Goal: Task Accomplishment & Management: Use online tool/utility

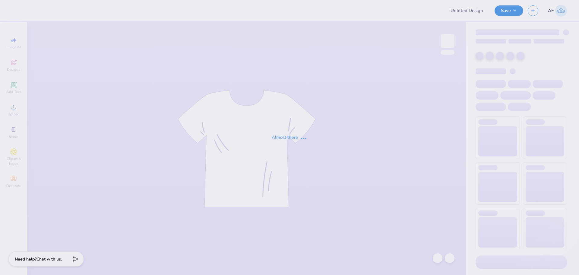
type input "Worcester Polytechnic Institute : Morgan Bilodeau"
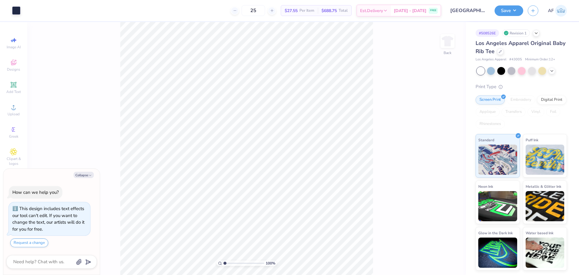
type textarea "x"
type input "2.30193535337791"
type textarea "x"
type input "2.30193535337791"
type textarea "x"
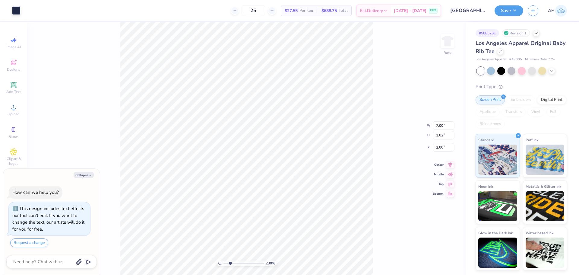
type input "2.30193535337791"
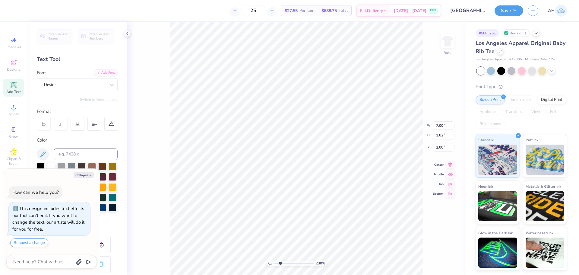
type textarea "x"
type input "2.30193535337791"
type textarea "x"
type input "2.30193535337791"
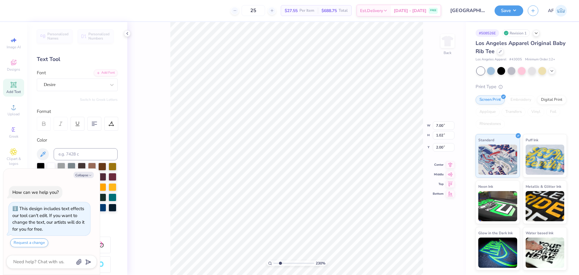
type textarea "x"
type input "2.30193535337791"
type textarea "x"
type input "2.30193535337791"
type textarea "PHI SIGMA"
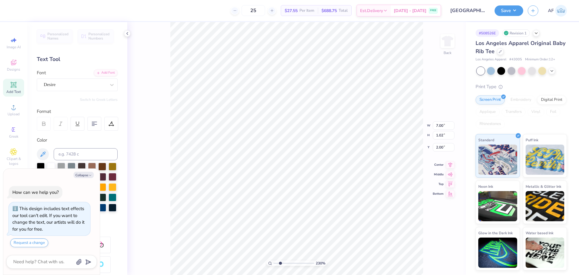
type textarea "x"
type input "2.30193535337791"
type textarea "PHI SIGMA"
type textarea "x"
type input "2.30193535337791"
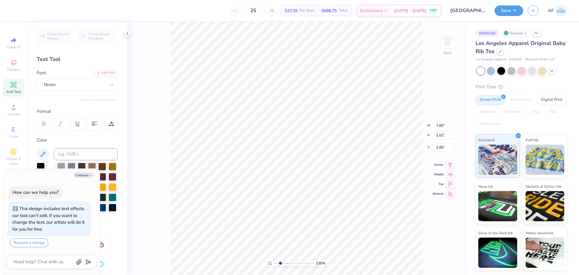
type input "3.86"
type input "0.96"
type input "3.09"
type textarea "x"
type input "2.30193535337791"
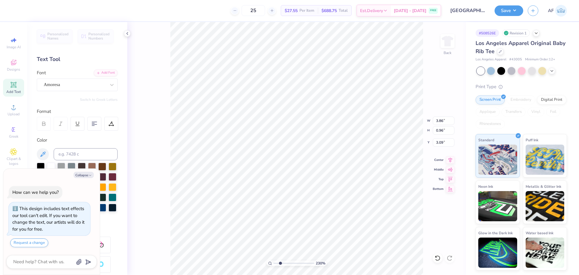
type textarea "x"
type input "2.30193535337791"
type textarea "x"
type input "2.30193535337791"
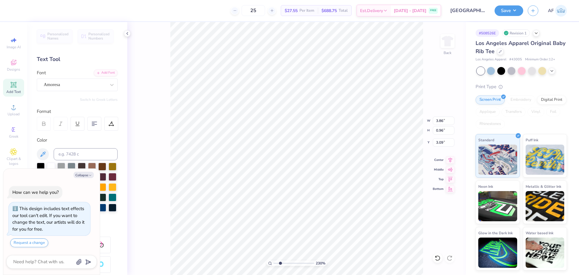
type textarea "x"
type input "2.30193535337791"
type textarea "x"
type input "2.30193535337791"
type textarea "x"
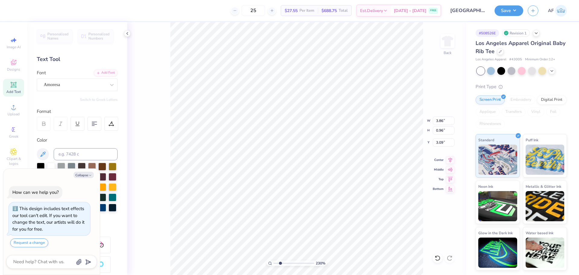
type input "2.30193535337791"
type textarea "S"
type textarea "x"
type input "2.30193535337791"
type textarea "Si"
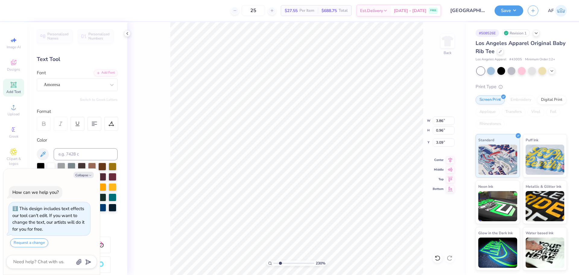
type textarea "x"
type input "2.30193535337791"
type textarea "Sig"
type textarea "x"
type input "2.30193535337791"
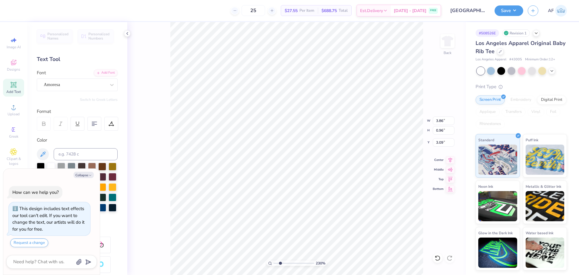
type textarea "Sigm"
type textarea "x"
type input "2.30193535337791"
type textarea "Sigma"
type textarea "x"
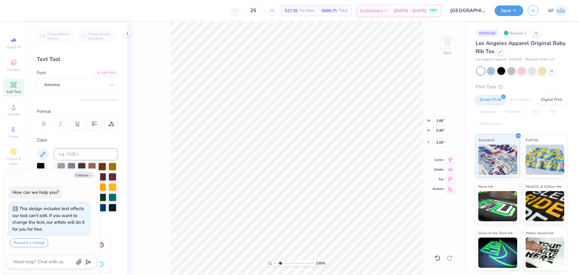
type input "2.30193535337791"
type textarea "x"
type input "2.30193535337791"
type textarea "x"
type input "1.6491337272538"
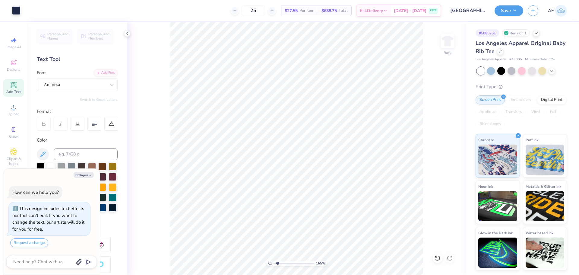
type textarea "x"
type input "1.6491337272538"
type textarea "x"
type input "1.6491337272538"
type textarea "x"
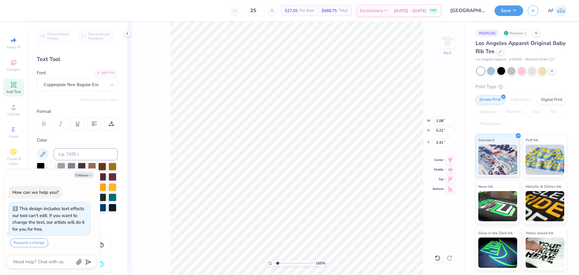
type input "1.6491337272538"
type textarea "x"
type input "1.6491337272538"
type textarea "x"
type input "1.6491337272538"
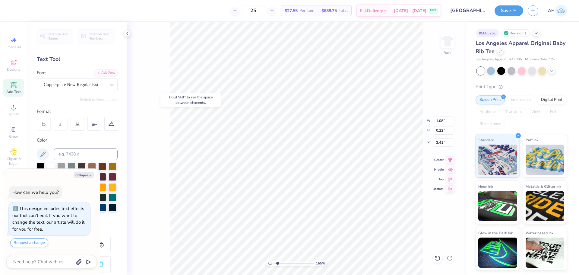
type textarea "x"
type input "1.6491337272538"
type input "6.40"
click at [449, 160] on icon at bounding box center [450, 158] width 8 height 7
type textarea "x"
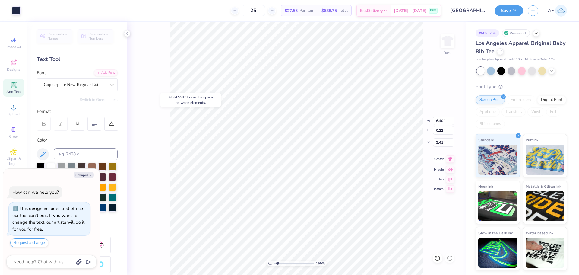
type input "1.6491337272538"
type textarea "x"
type input "1.6491337272538"
type textarea "x"
type input "1.6491337272538"
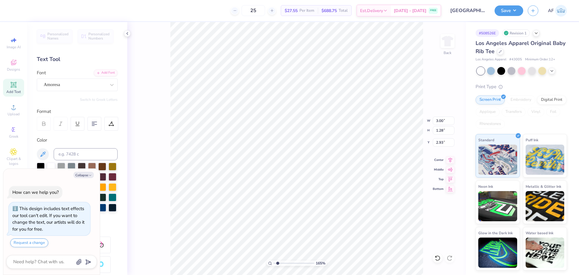
type textarea "x"
type input "1.6491337272538"
type textarea "x"
type input "1.6491337272538"
type textarea "x"
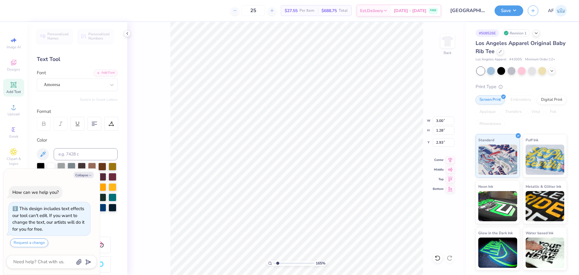
type input "1.6491337272538"
type input "2.77"
click at [448, 159] on icon at bounding box center [450, 158] width 8 height 7
type textarea "x"
type input "1.6491337272538"
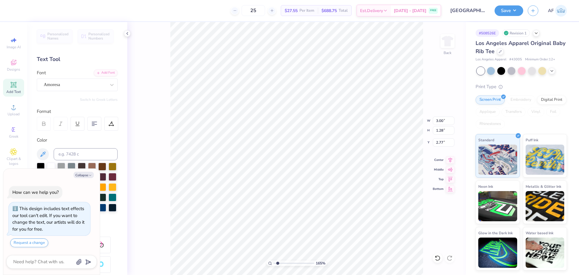
type input "4.25"
type input "1.02"
type input "2.00"
click at [448, 157] on icon at bounding box center [450, 158] width 8 height 7
type textarea "x"
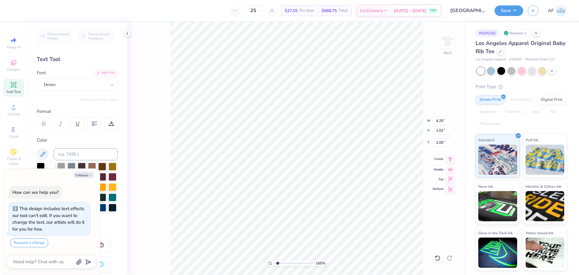
type input "1.6491337272538"
type textarea "x"
type input "1.6491337272538"
type textarea "x"
type input "1.6491337272538"
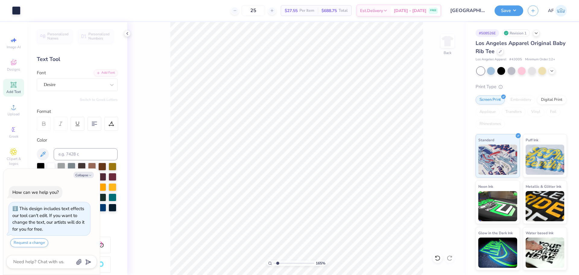
type textarea "x"
type input "1"
type textarea "x"
click at [438, 122] on input "6.40" at bounding box center [444, 120] width 22 height 8
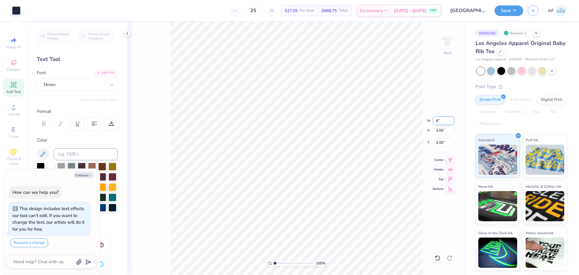
type input "8"
type textarea "x"
type input "7.05"
type input "2.26"
type input "1.90"
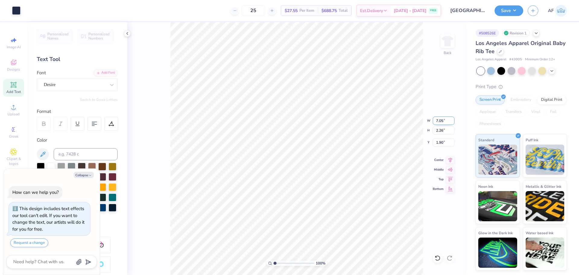
click at [442, 119] on input "7.05" at bounding box center [444, 120] width 22 height 8
type input "10"
type textarea "x"
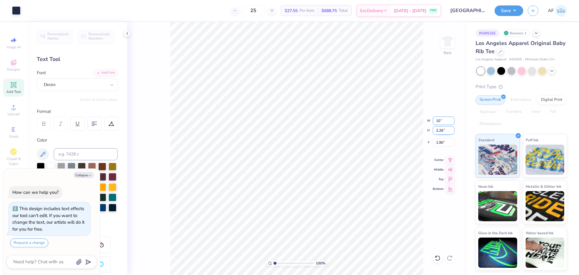
type input "7.05"
type textarea "x"
click at [439, 121] on input "7.05" at bounding box center [444, 120] width 22 height 8
type input "7"
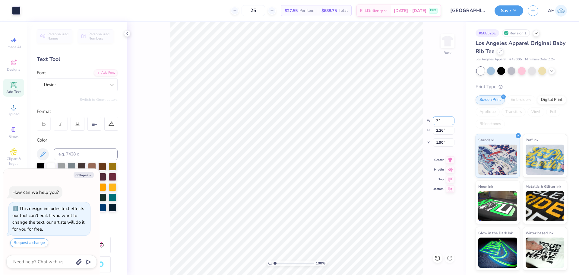
type textarea "x"
type input "7.00"
type input "2.24"
click at [438, 141] on input "1.90" at bounding box center [444, 142] width 22 height 8
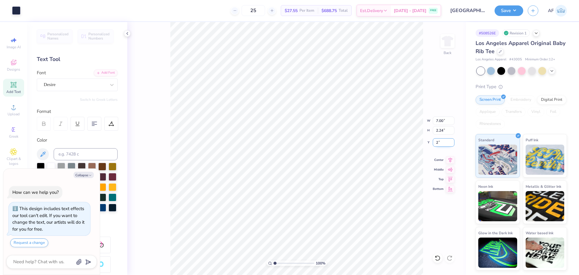
type input "2"
type textarea "x"
type input "2.00"
type textarea "x"
type input "2.71964205036602"
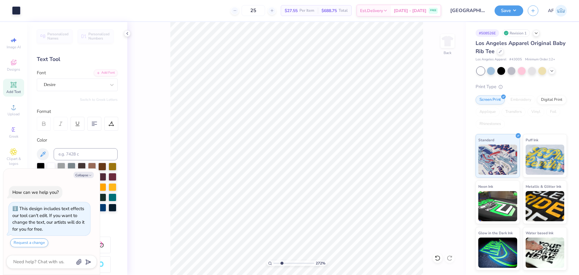
type textarea "x"
type input "2.71964205036602"
type textarea "x"
type input "2.71964205036602"
type textarea "x"
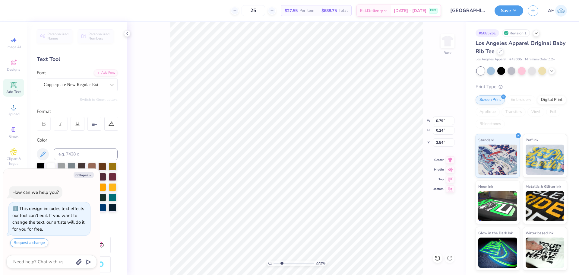
type input "2.71964205036602"
type textarea "x"
type input "2.71964205036602"
type textarea "x"
type input "2.30193535337791"
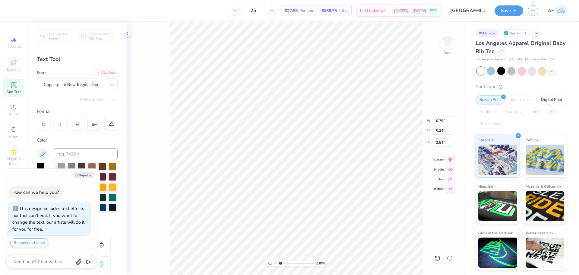
type textarea "x"
type input "2.30193535337791"
type input "1.18"
type textarea "x"
type input "2.30193535337791"
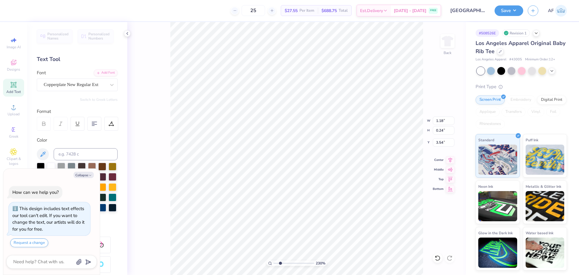
type textarea "x"
type input "2.30193535337791"
type textarea "x"
type input "2.30193535337791"
type textarea "x"
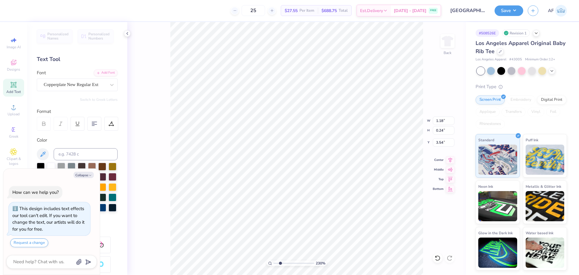
type input "2.30193535337791"
type input "6.20"
click at [449, 158] on icon at bounding box center [450, 158] width 8 height 7
type textarea "x"
type input "2.30193535337791"
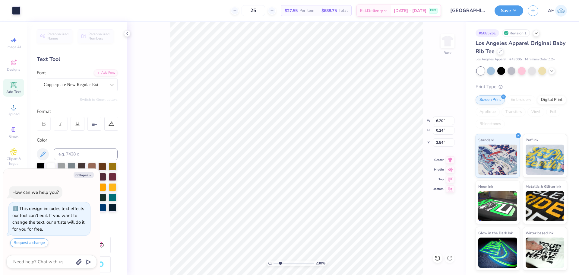
type textarea "x"
type input "2.30193535337791"
type textarea "x"
type input "2.30193535337791"
type textarea "x"
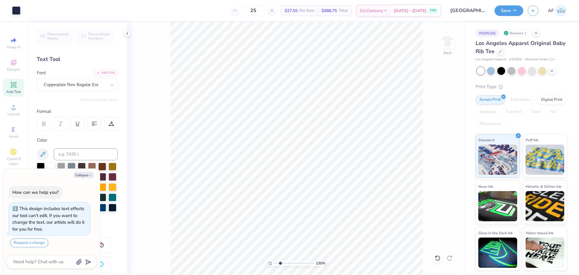
type input "1.94838374793402"
type textarea "x"
type input "1.94838374793402"
click at [448, 160] on icon at bounding box center [450, 158] width 8 height 7
type textarea "x"
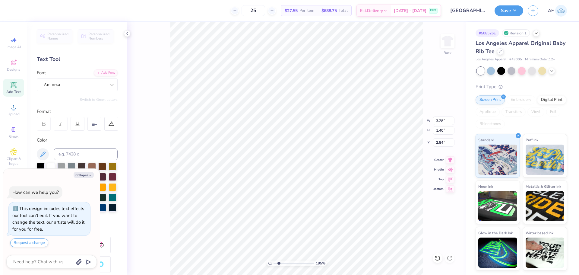
type input "1.94838374793402"
type textarea "x"
type input "1.94838374793402"
type input "0.79"
type input "0.24"
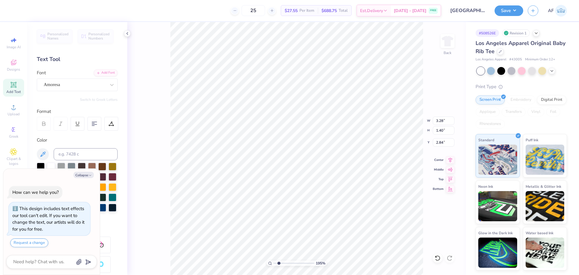
type input "3.54"
type textarea "x"
type input "1.94838374793402"
type textarea "x"
type input "1.94838374793402"
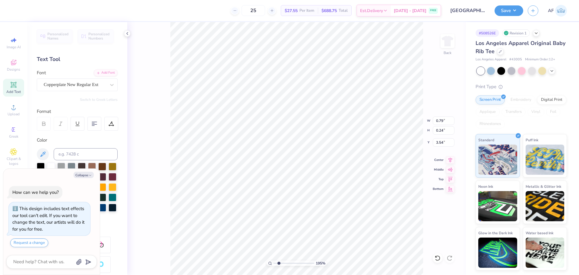
type input "6.20"
type textarea "x"
type input "1.94838374793402"
type textarea "x"
type input "1.94838374793402"
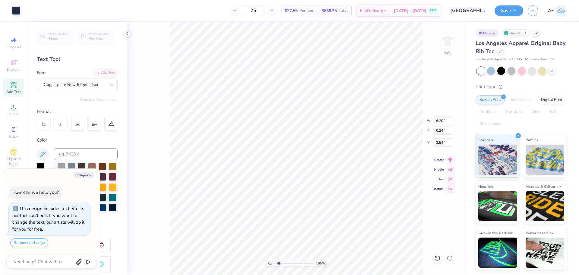
type textarea "x"
type input "1.94838374793402"
type textarea "x"
type input "1.94838374793402"
click at [100, 146] on div "Art colors 25 $27.55 Per Item $688.75 Total Est. Delivery Sep 8 - 11 FREE Desig…" at bounding box center [289, 137] width 579 height 275
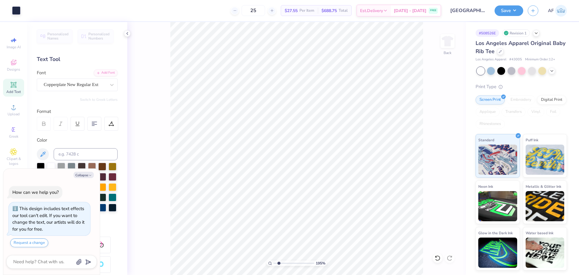
type textarea "x"
type input "1.94838374793402"
click at [436, 121] on input "6.20" at bounding box center [444, 120] width 22 height 8
type input "7"
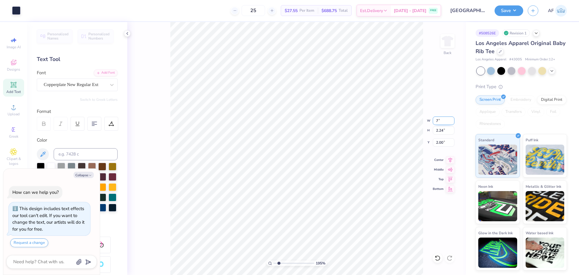
type textarea "x"
type input "1.94838374793402"
type input "7.00"
type input "2.53"
type input "1.86"
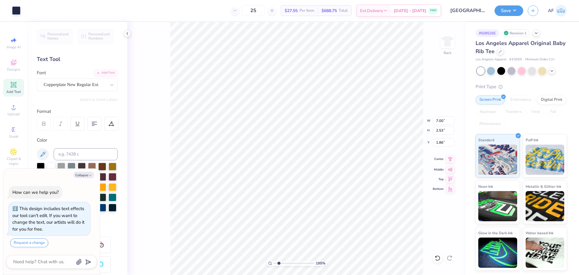
click at [450, 160] on icon at bounding box center [450, 158] width 8 height 7
type textarea "x"
type input "1.94838374793402"
type textarea "x"
type input "1.94838374793402"
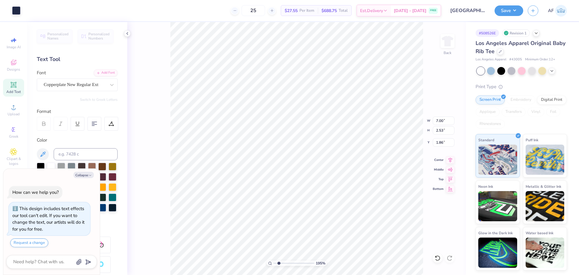
type textarea "x"
type input "1.39584517333908"
click at [440, 140] on input "1.86" at bounding box center [444, 142] width 22 height 8
type input "2"
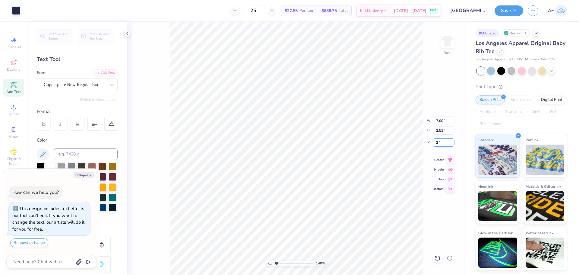
type textarea "x"
type input "1.39584517333908"
type input "2.00"
type textarea "x"
type input "1.39584517333908"
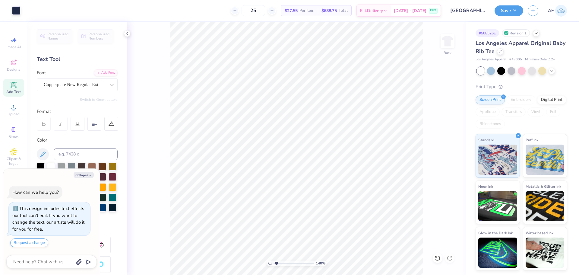
type textarea "x"
type input "1.39584517333908"
type textarea "x"
type input "1.6491337272538"
type textarea "x"
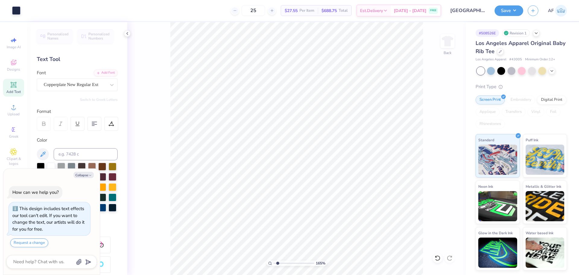
type input "1.6491337272538"
type textarea "x"
type input "1.6491337272538"
type textarea "x"
type input "1.6491337272538"
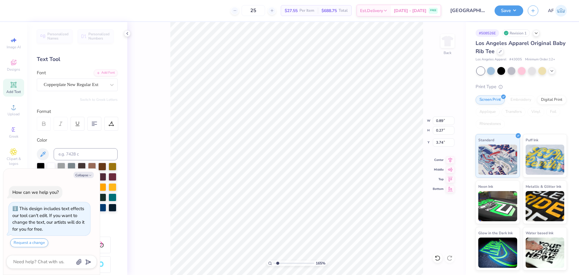
type input "5.14"
type input "1.58"
type input "2.95"
type textarea "x"
type input "1.6491337272538"
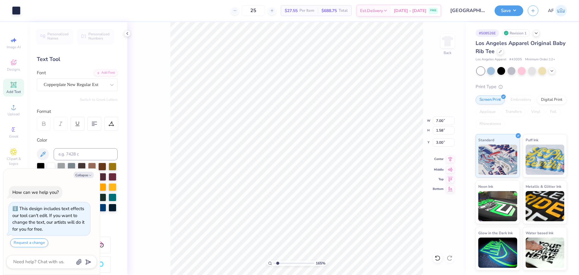
click at [450, 157] on icon at bounding box center [450, 158] width 4 height 5
click at [519, 11] on button "Save" at bounding box center [509, 10] width 29 height 11
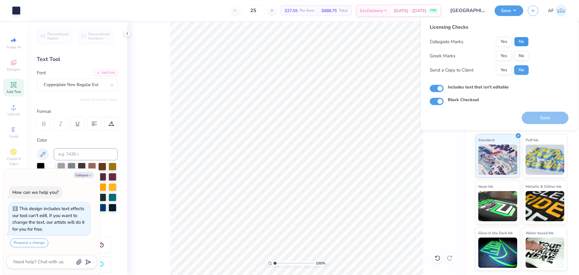
click at [521, 40] on button "No" at bounding box center [521, 42] width 14 height 10
click at [508, 56] on button "Yes" at bounding box center [504, 56] width 16 height 10
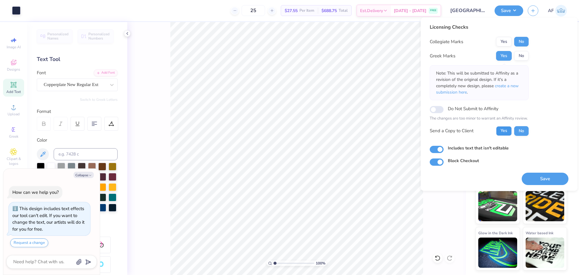
click at [504, 133] on button "Yes" at bounding box center [504, 131] width 16 height 10
click at [433, 230] on div "100 % Back" at bounding box center [296, 148] width 339 height 253
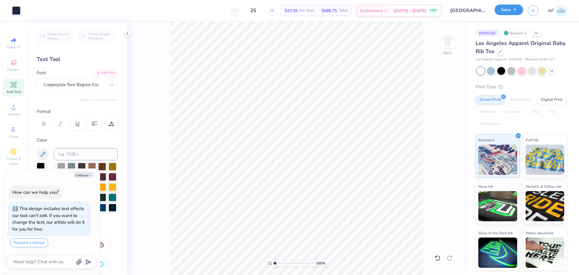
click at [516, 10] on button "Save" at bounding box center [509, 10] width 29 height 11
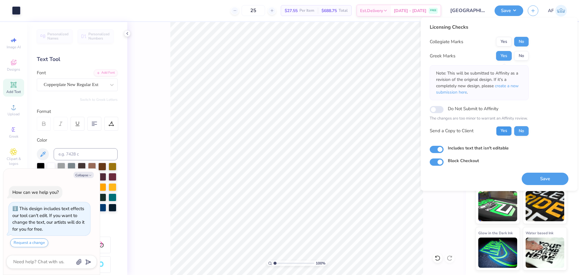
click at [509, 130] on button "Yes" at bounding box center [504, 131] width 16 height 10
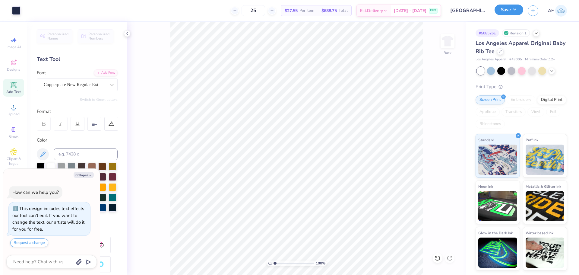
click at [517, 5] on button "Save" at bounding box center [509, 10] width 29 height 11
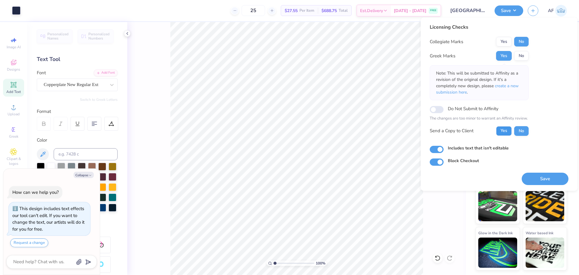
click at [504, 128] on button "Yes" at bounding box center [504, 131] width 16 height 10
click at [229, 173] on body "Art colors 25 $27.55 Per Item $688.75 Total Est. Delivery Sep 8 - 11 FREE Desig…" at bounding box center [289, 137] width 579 height 275
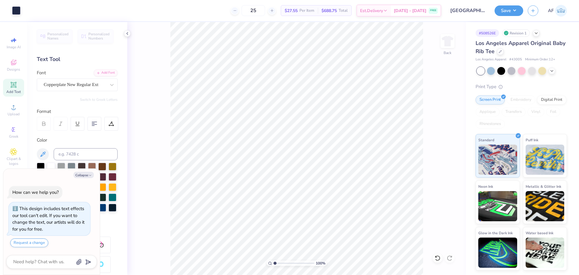
drag, startPoint x: 552, startPoint y: 179, endPoint x: 154, endPoint y: 181, distance: 398.4
click at [140, 187] on div "100 % Back" at bounding box center [296, 148] width 339 height 253
click at [440, 120] on input "5.25" at bounding box center [444, 120] width 22 height 8
click at [434, 119] on input "5.25" at bounding box center [444, 120] width 22 height 8
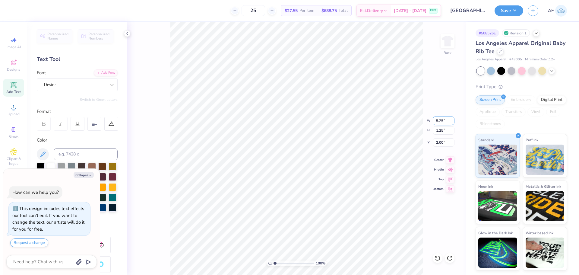
click at [434, 119] on input "5.25" at bounding box center [444, 120] width 22 height 8
click at [110, 149] on div "Art colors 25 $27.55 Per Item $688.75 Total Est. Delivery Sep 8 - 11 FREE Desig…" at bounding box center [289, 137] width 579 height 275
click at [436, 143] on input "1.97" at bounding box center [444, 142] width 22 height 8
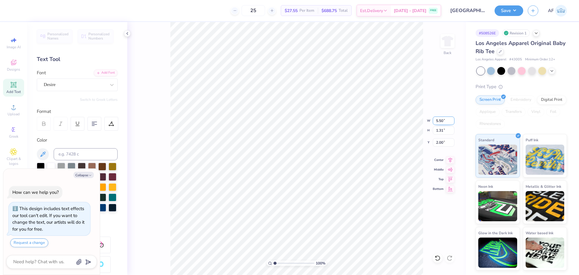
click at [439, 123] on input "5.50" at bounding box center [444, 120] width 22 height 8
click at [437, 122] on input "3.70" at bounding box center [444, 120] width 22 height 8
click at [441, 120] on input "5.00" at bounding box center [444, 120] width 22 height 8
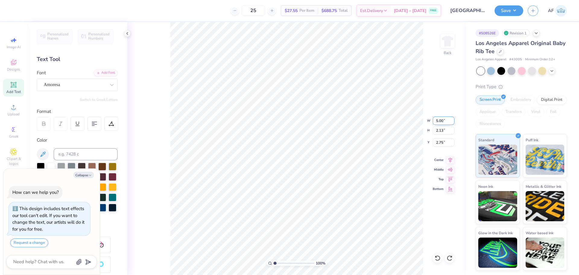
click at [441, 120] on input "5.00" at bounding box center [444, 120] width 22 height 8
click at [451, 169] on icon at bounding box center [450, 168] width 5 height 4
click at [451, 160] on icon at bounding box center [450, 158] width 8 height 7
click at [163, 175] on div "165 % Back" at bounding box center [296, 148] width 339 height 253
click at [445, 143] on input "1.94" at bounding box center [444, 142] width 22 height 8
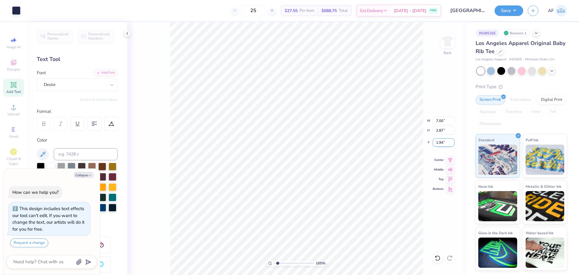
click at [445, 143] on input "1.94" at bounding box center [444, 142] width 22 height 8
click at [134, 154] on div "100 % Back" at bounding box center [296, 148] width 339 height 253
click at [517, 12] on button "Save" at bounding box center [509, 10] width 29 height 11
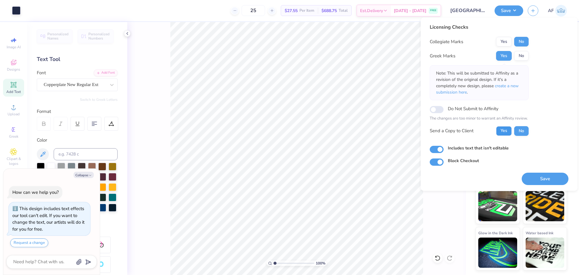
click at [504, 133] on button "Yes" at bounding box center [504, 131] width 16 height 10
click at [530, 178] on button "Save" at bounding box center [545, 179] width 47 height 12
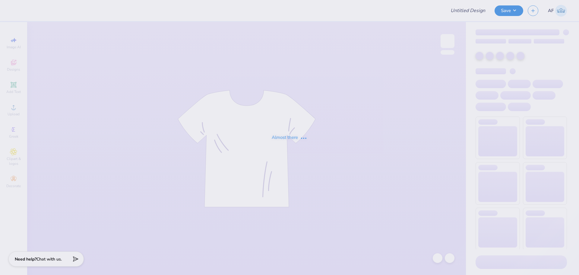
type input "Worcester Polytechnic Institute : Morgan Bilodeau"
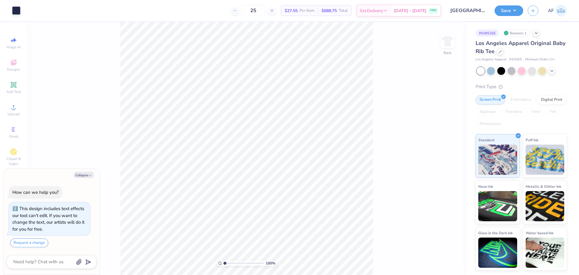
click at [106, 175] on div "100 % Back" at bounding box center [246, 148] width 439 height 253
type textarea "x"
type input "2.30193535337791"
type textarea "x"
type input "2.30193535337791"
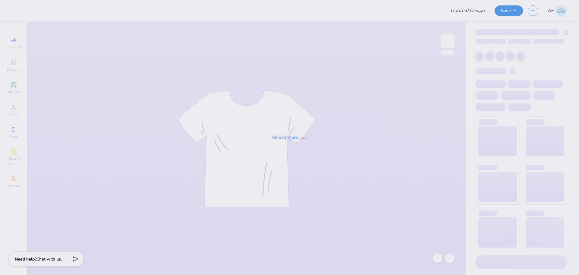
type input "parents formal #1"
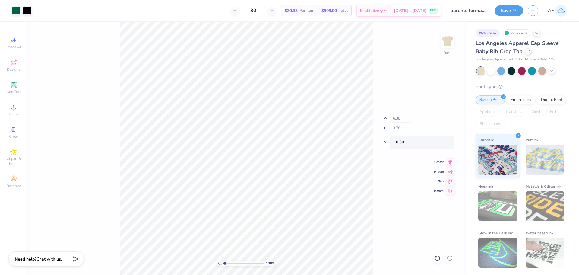
type input "4.92"
type input "0.56"
type input "3.72"
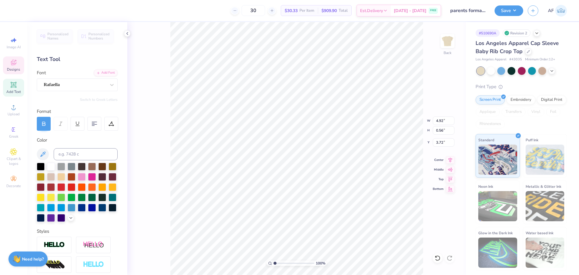
scroll to position [5, 1]
click at [14, 114] on span "Upload" at bounding box center [14, 114] width 12 height 5
type input "1.71"
click at [435, 121] on input "6.97" at bounding box center [444, 120] width 22 height 8
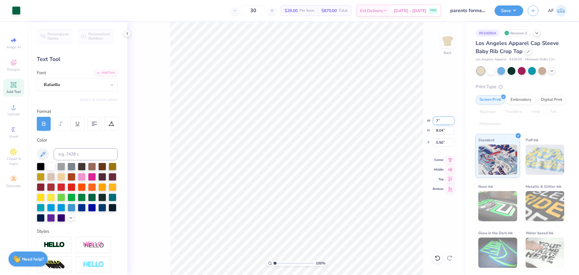
type input "7.00"
type input "8.07"
click at [430, 117] on div "380 % Back" at bounding box center [296, 148] width 339 height 253
type input "3.79619922921342"
type input "0.61"
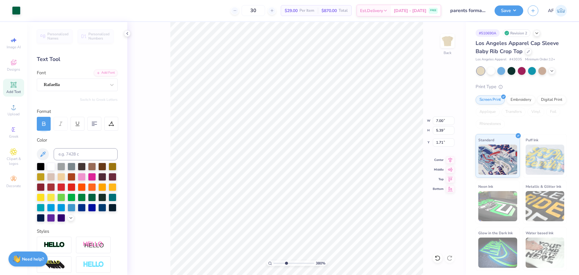
type input "0.54"
type input "2.51"
type input "3.79619922921342"
type input "2.54"
type input "3.79619922921342"
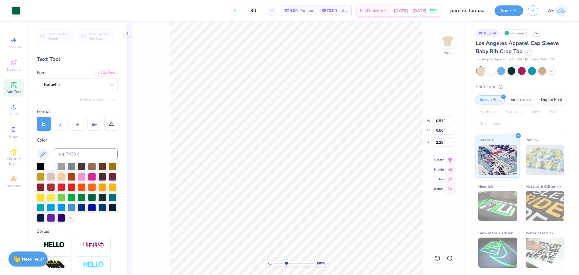
type input "1.15"
type input "0.80"
type input "3.79619922921342"
type input "1.72"
type input "2.29"
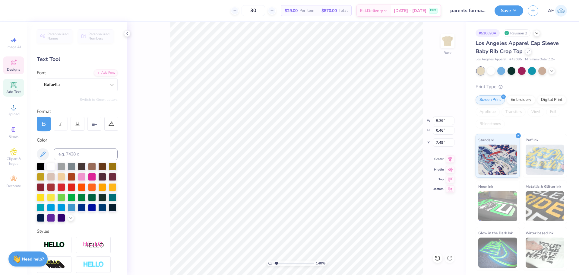
click at [452, 161] on icon at bounding box center [450, 158] width 8 height 7
click at [447, 160] on icon at bounding box center [450, 158] width 8 height 7
type input "1.39584517333908"
type input "6.37"
type input "0.99"
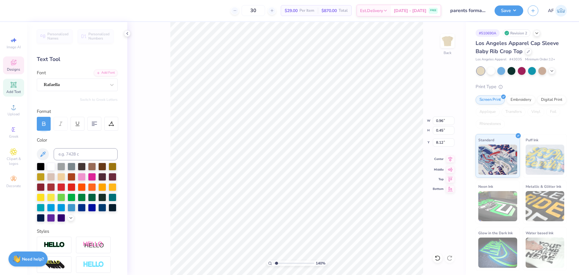
type input "0.50"
click at [451, 160] on icon at bounding box center [450, 158] width 8 height 7
type input "1.39584517333908"
type input "6.97"
type input "5.37"
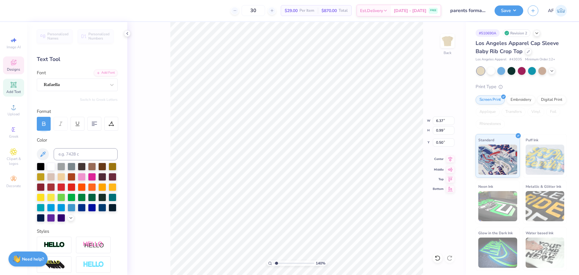
type input "1.72"
click at [449, 160] on icon at bounding box center [450, 158] width 8 height 7
type input "1.39584517333908"
type input "7.00"
type input "5.39"
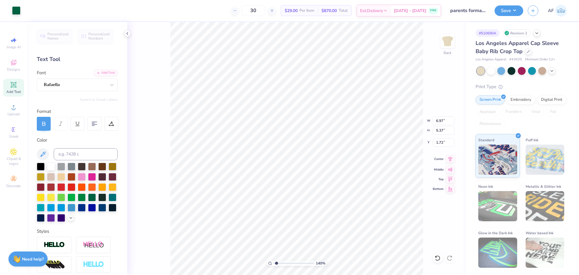
type input "1.71"
click at [140, 225] on div "140 % Back" at bounding box center [296, 148] width 339 height 253
click at [517, 9] on button "Save" at bounding box center [509, 10] width 29 height 11
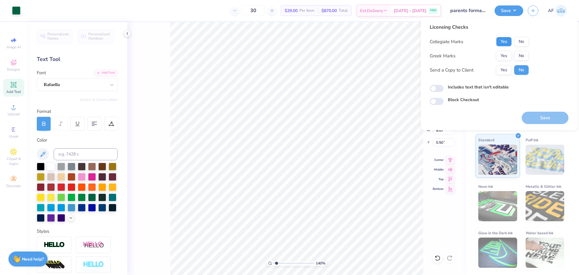
click at [503, 45] on button "Yes" at bounding box center [504, 42] width 16 height 10
click at [503, 57] on button "Yes" at bounding box center [504, 56] width 16 height 10
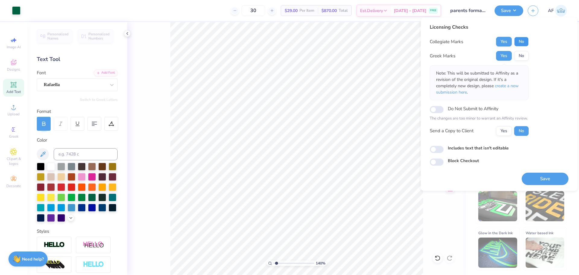
click at [520, 42] on button "No" at bounding box center [521, 42] width 14 height 10
click at [504, 132] on button "Yes" at bounding box center [504, 131] width 16 height 10
click at [535, 180] on button "Save" at bounding box center [545, 179] width 47 height 12
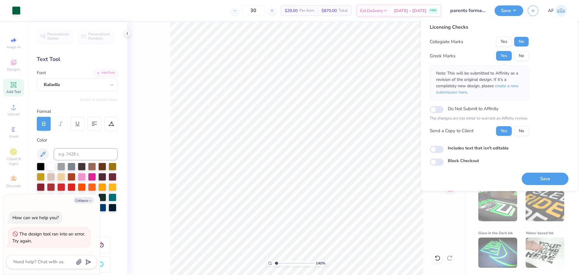
type input "1.39584517333908"
type textarea "x"
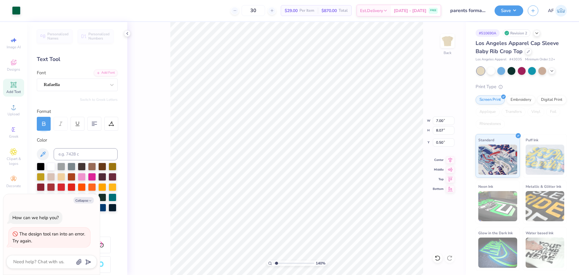
type input "1.39584517333908"
type textarea "x"
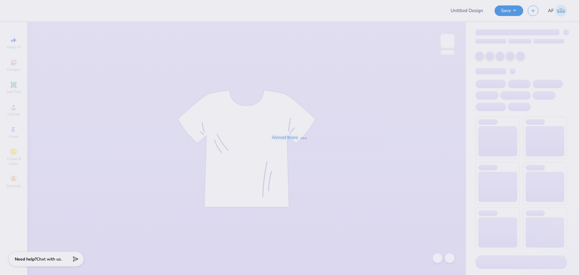
type input "parents formal #1"
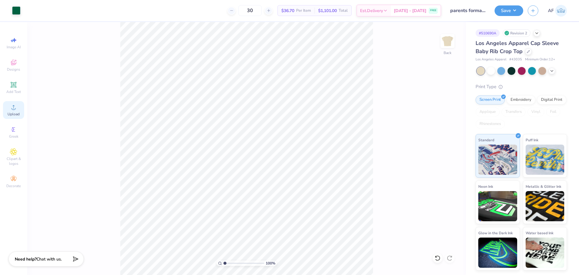
click at [16, 111] on div "Upload" at bounding box center [13, 110] width 21 height 18
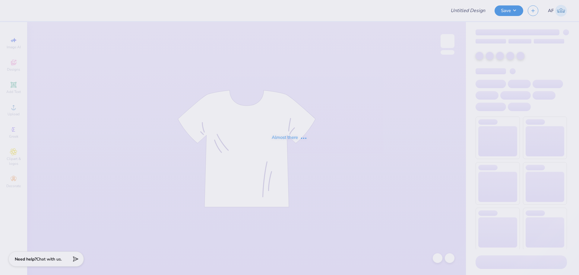
type input "Mocknecks"
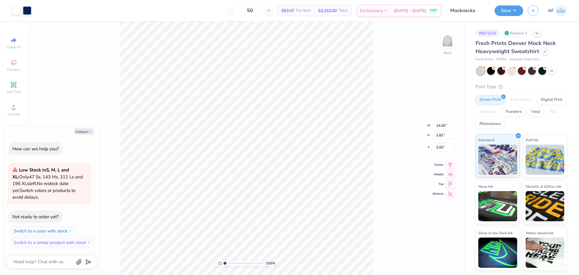
type textarea "x"
type input "2.09"
type input "2.93"
type input "3.11"
click at [103, 162] on div "100 % Back" at bounding box center [246, 148] width 439 height 253
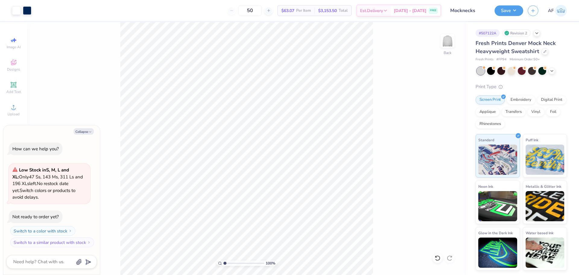
type textarea "x"
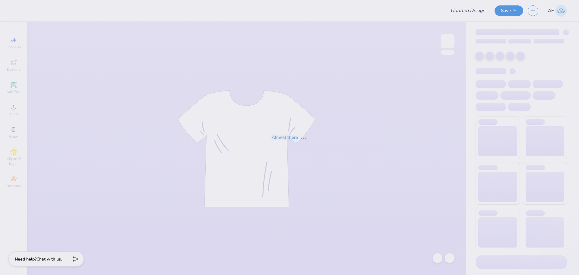
type input "DECA Board Merch"
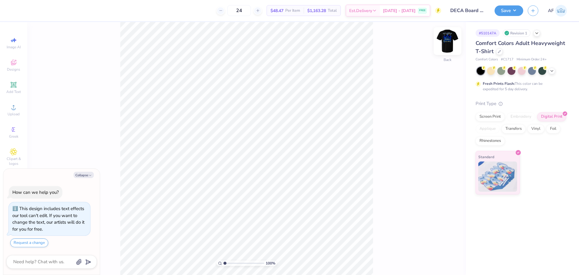
click at [445, 41] on img at bounding box center [448, 41] width 24 height 24
type textarea "x"
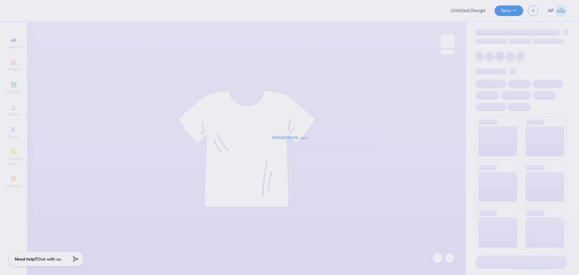
type input "Polo for Val"
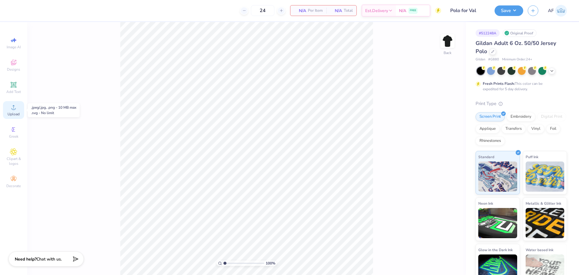
click at [16, 110] on icon at bounding box center [13, 106] width 7 height 7
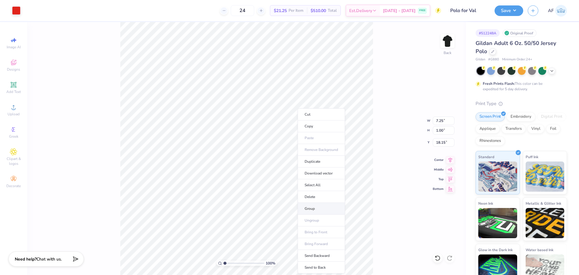
click at [313, 211] on li "Group" at bounding box center [321, 209] width 47 height 12
click at [304, 112] on li "Cut" at bounding box center [316, 114] width 47 height 12
click at [328, 207] on li "Group" at bounding box center [327, 209] width 47 height 12
click at [436, 121] on input "5.91" at bounding box center [444, 120] width 22 height 8
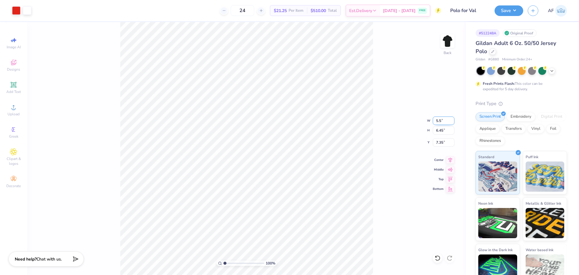
click at [439, 120] on input "5.5" at bounding box center [444, 120] width 22 height 8
type input "5.50"
type input "6.00"
click at [442, 140] on input "7.57" at bounding box center [444, 142] width 22 height 8
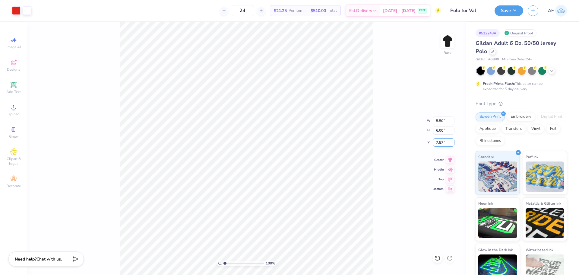
click at [442, 140] on input "7.57" at bounding box center [444, 142] width 22 height 8
click at [440, 143] on input "7.57" at bounding box center [444, 142] width 22 height 8
type input "3.00"
click at [526, 127] on div "Transfers" at bounding box center [514, 127] width 24 height 9
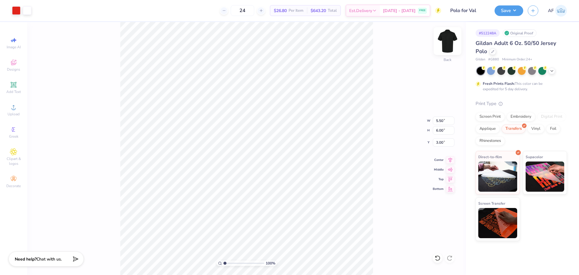
click at [449, 42] on img at bounding box center [448, 41] width 24 height 24
click at [436, 122] on input "7.19" at bounding box center [444, 120] width 22 height 8
type input "5.00"
type input "0.69"
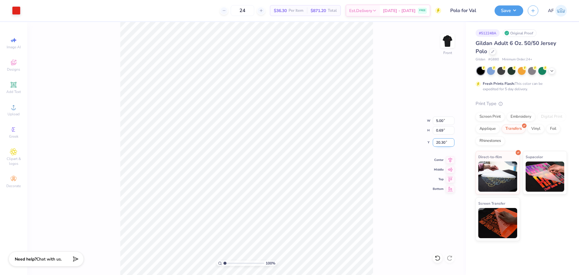
click at [438, 141] on input "20.30" at bounding box center [444, 142] width 22 height 8
type input "3.00"
click at [447, 158] on icon at bounding box center [450, 158] width 8 height 7
click at [439, 132] on input "0.69" at bounding box center [444, 130] width 22 height 8
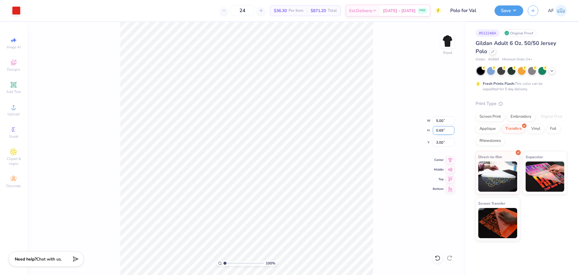
click at [439, 132] on input "0.69" at bounding box center [444, 130] width 22 height 8
type input "1.1"
type input "7.98"
type input "1.10"
type input "2.79"
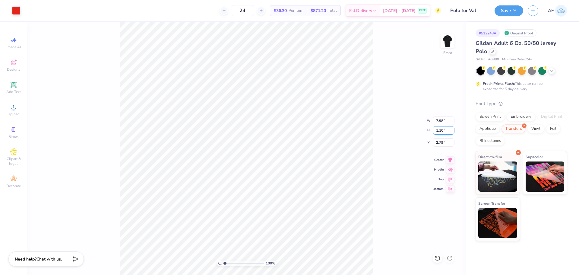
click at [446, 132] on input "1.10" at bounding box center [444, 130] width 22 height 8
type input "1.11"
click at [439, 117] on input "8.05" at bounding box center [444, 120] width 22 height 8
type input "8.00"
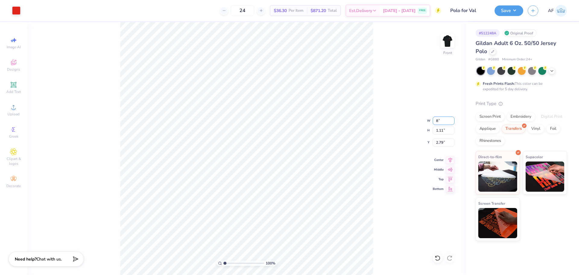
type input "1.10"
click at [385, 130] on div "100 % Front W 8.00 8.00 " H 1.10 1.10 " Y 2.79 2.79 " Center Middle Top Bottom" at bounding box center [246, 148] width 439 height 253
click at [452, 161] on icon at bounding box center [450, 158] width 8 height 7
click at [443, 43] on img at bounding box center [448, 41] width 24 height 24
click at [439, 122] on input "5.50" at bounding box center [444, 120] width 22 height 8
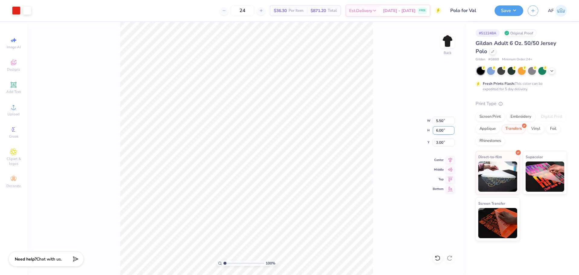
click at [438, 132] on input "6.00" at bounding box center [444, 130] width 22 height 8
type input "5.22"
type input "4.78"
type input "3.39"
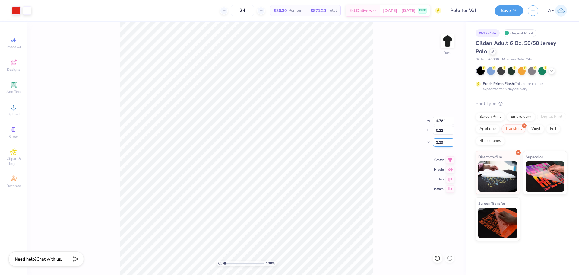
click at [436, 142] on input "3.39" at bounding box center [444, 142] width 22 height 8
type input "3.00"
click at [397, 155] on div "100 % Back W 4.78 4.78 " H 5.22 5.22 " Y 3.00 3.00 " Center Middle Top Bottom" at bounding box center [246, 148] width 439 height 253
click at [447, 42] on img at bounding box center [448, 41] width 24 height 24
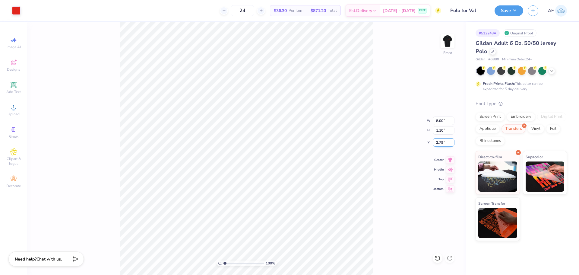
click at [439, 143] on input "2.79" at bounding box center [444, 142] width 22 height 8
type input "3.00"
click at [449, 45] on img at bounding box center [448, 41] width 24 height 24
click at [518, 14] on button "Save" at bounding box center [509, 10] width 29 height 11
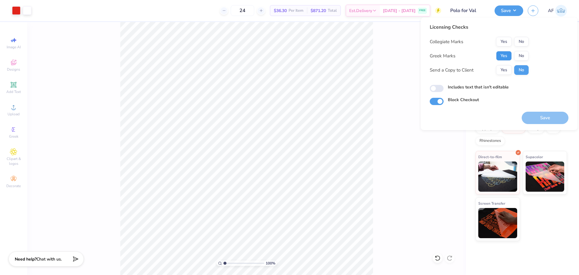
click at [506, 56] on button "Yes" at bounding box center [504, 56] width 16 height 10
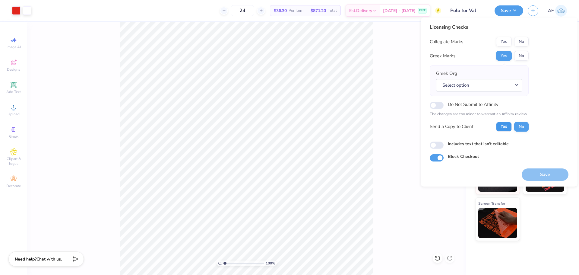
click at [503, 126] on button "Yes" at bounding box center [504, 127] width 16 height 10
click at [521, 56] on button "No" at bounding box center [521, 56] width 14 height 10
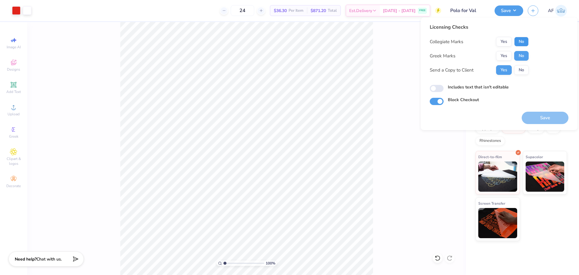
click at [521, 41] on button "No" at bounding box center [521, 42] width 14 height 10
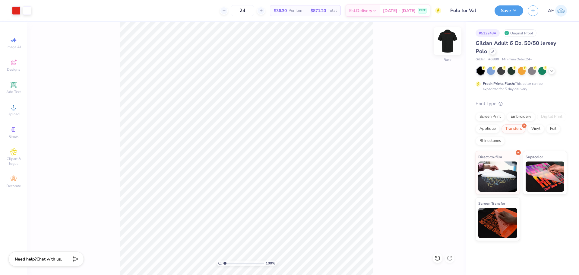
click at [447, 39] on img at bounding box center [448, 41] width 24 height 24
click at [80, 125] on div "100 % Front" at bounding box center [246, 148] width 439 height 253
click at [443, 45] on img at bounding box center [448, 41] width 24 height 24
click at [448, 160] on icon at bounding box center [450, 158] width 8 height 7
click at [517, 8] on button "Save" at bounding box center [509, 10] width 29 height 11
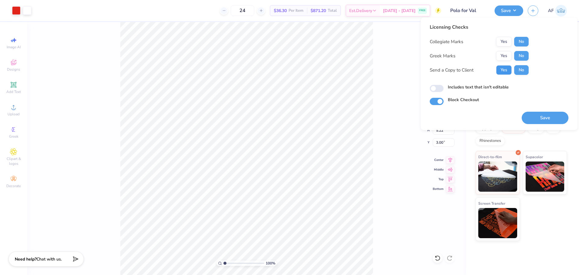
click at [509, 70] on button "Yes" at bounding box center [504, 70] width 16 height 10
click at [542, 119] on button "Save" at bounding box center [545, 118] width 47 height 12
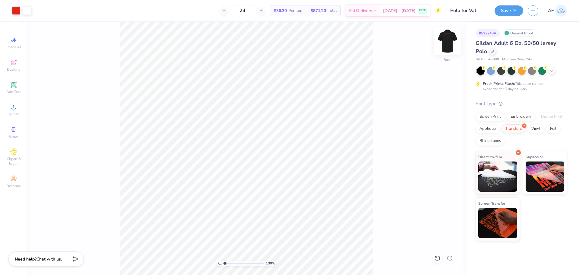
click at [456, 42] on img at bounding box center [448, 41] width 24 height 24
